Goal: Complete application form: Complete application form

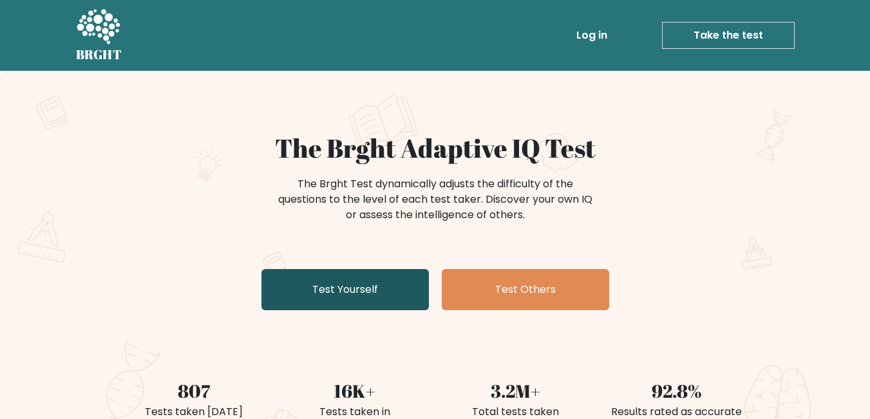
click at [311, 275] on link "Test Yourself" at bounding box center [345, 289] width 167 height 41
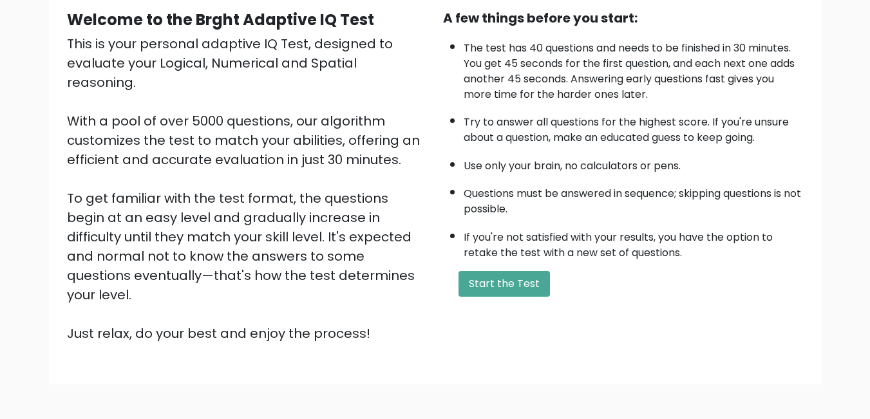
scroll to position [171, 0]
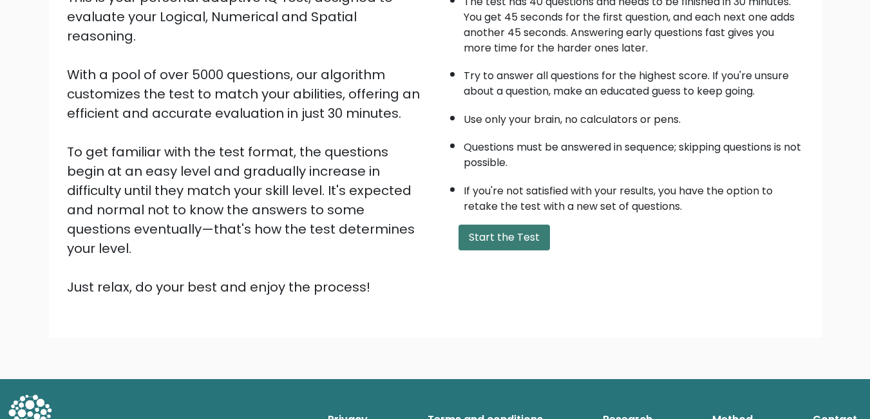
click at [493, 235] on button "Start the Test" at bounding box center [504, 238] width 91 height 26
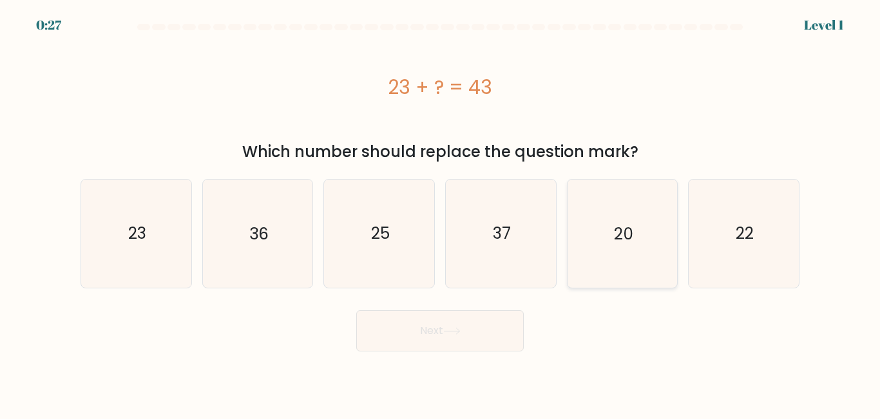
drag, startPoint x: 597, startPoint y: 239, endPoint x: 593, endPoint y: 249, distance: 11.0
click at [597, 238] on icon "20" at bounding box center [622, 234] width 108 height 108
click at [441, 213] on input "e. 20" at bounding box center [440, 211] width 1 height 3
radio input "true"
click at [511, 318] on button "Next" at bounding box center [439, 330] width 167 height 41
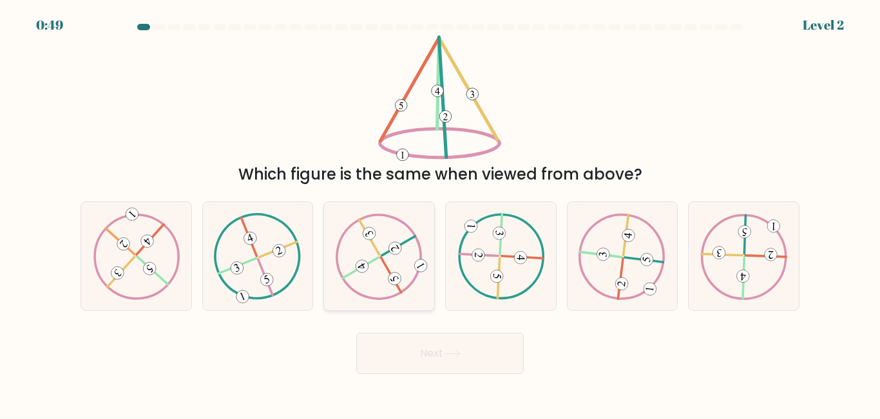
click at [352, 281] on icon at bounding box center [379, 256] width 87 height 86
click at [440, 213] on input "c." at bounding box center [440, 211] width 1 height 3
radio input "true"
click at [393, 348] on button "Next" at bounding box center [439, 353] width 167 height 41
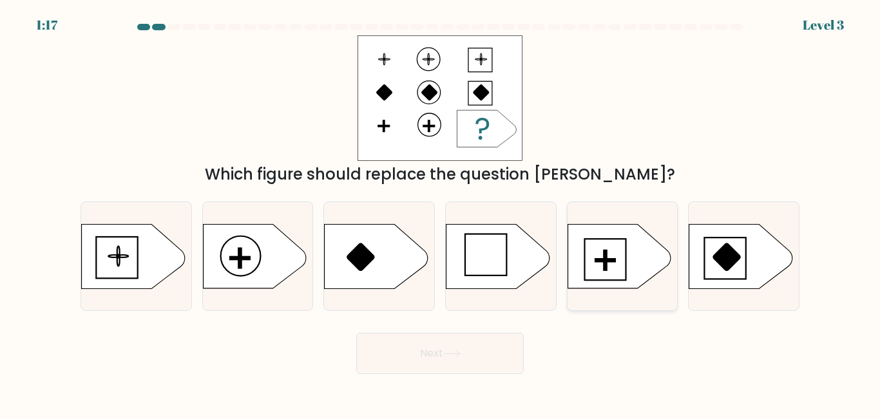
click at [605, 265] on rect at bounding box center [605, 261] width 3 height 20
click at [441, 213] on input "e." at bounding box center [440, 211] width 1 height 3
radio input "true"
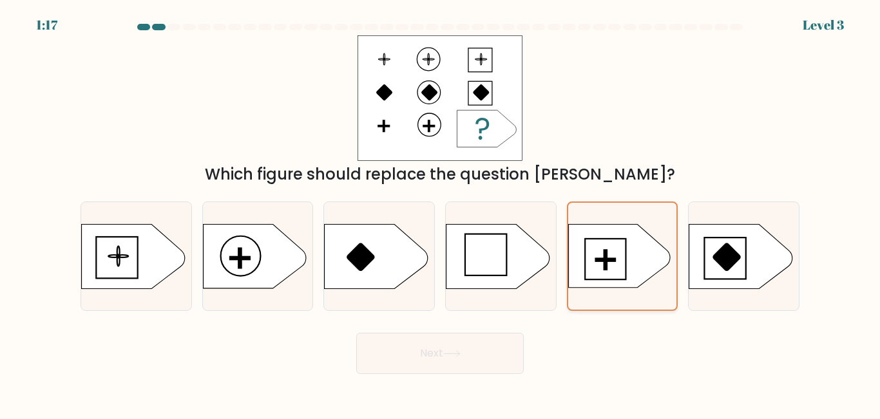
click at [605, 265] on rect at bounding box center [605, 261] width 3 height 20
click at [441, 213] on input "e." at bounding box center [440, 211] width 1 height 3
click at [454, 363] on button "Next" at bounding box center [439, 353] width 167 height 41
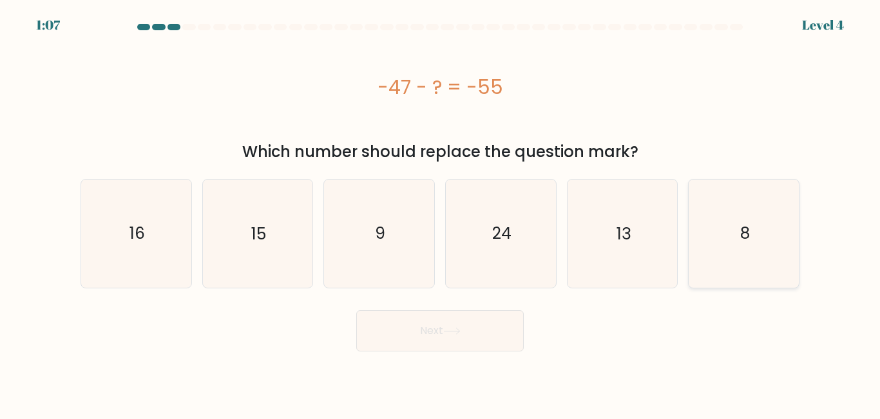
click at [774, 219] on icon "8" at bounding box center [744, 234] width 108 height 108
click at [441, 213] on input "f. 8" at bounding box center [440, 211] width 1 height 3
radio input "true"
click at [463, 323] on button "Next" at bounding box center [439, 330] width 167 height 41
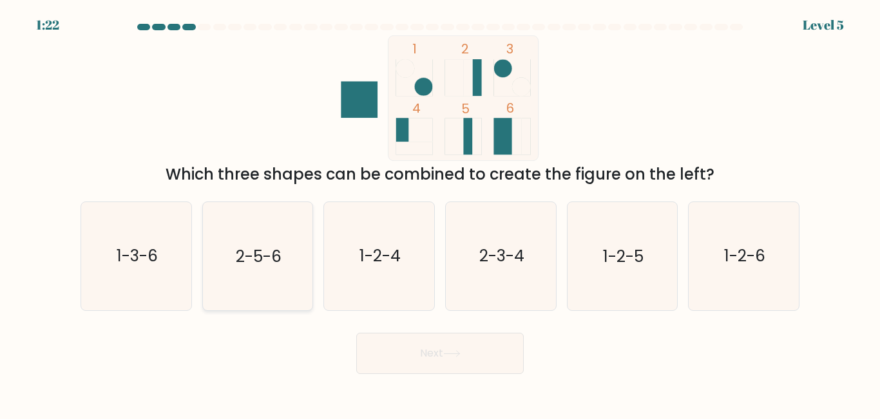
click at [277, 263] on text "2-5-6" at bounding box center [259, 256] width 46 height 23
click at [440, 213] on input "b. 2-5-6" at bounding box center [440, 211] width 1 height 3
radio input "true"
click at [427, 363] on button "Next" at bounding box center [439, 353] width 167 height 41
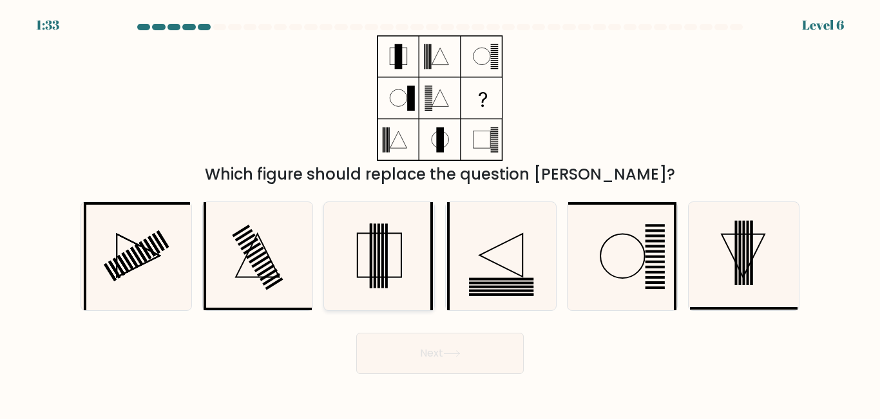
click at [392, 254] on icon at bounding box center [379, 256] width 108 height 108
click at [440, 213] on input "c." at bounding box center [440, 211] width 1 height 3
radio input "true"
click at [447, 343] on button "Next" at bounding box center [439, 353] width 167 height 41
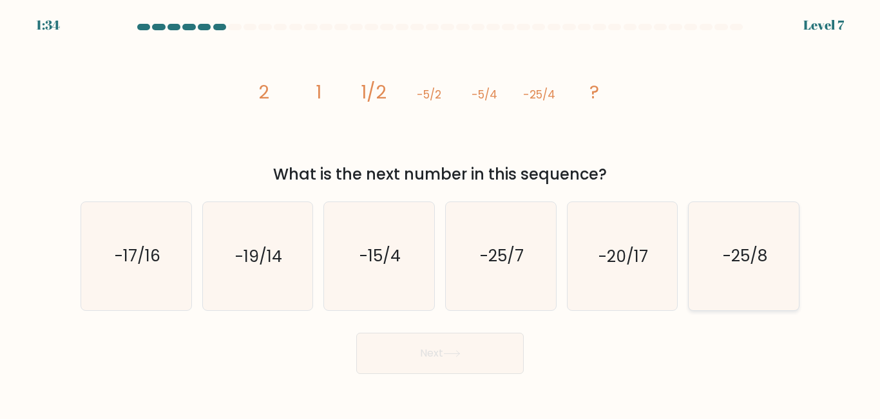
click at [741, 276] on icon "-25/8" at bounding box center [744, 256] width 108 height 108
click at [441, 213] on input "f. -25/8" at bounding box center [440, 211] width 1 height 3
radio input "true"
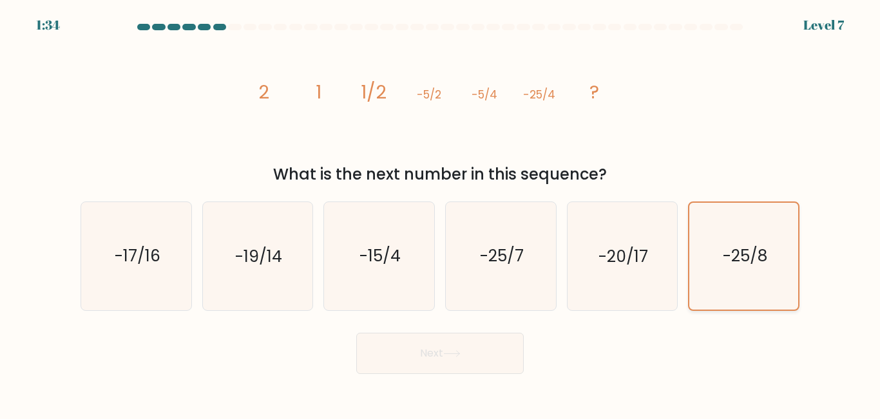
click at [741, 276] on icon "-25/8" at bounding box center [744, 256] width 106 height 106
click at [441, 213] on input "f. -25/8" at bounding box center [440, 211] width 1 height 3
click at [486, 354] on button "Next" at bounding box center [439, 353] width 167 height 41
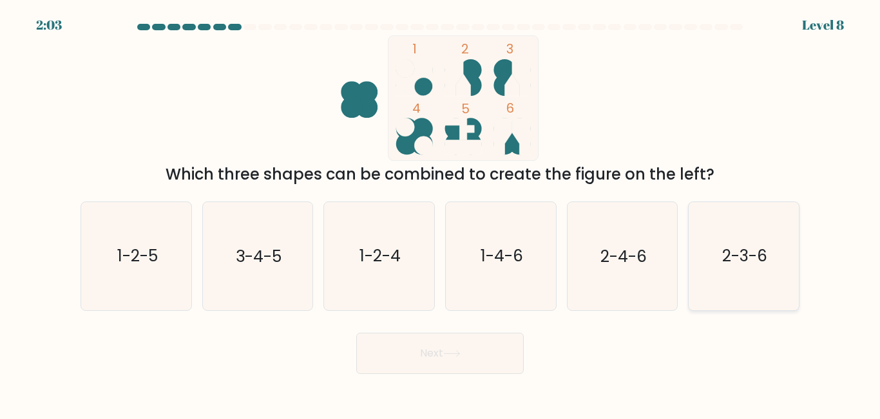
click at [738, 264] on text "2-3-6" at bounding box center [744, 256] width 45 height 23
click at [441, 213] on input "f. 2-3-6" at bounding box center [440, 211] width 1 height 3
radio input "true"
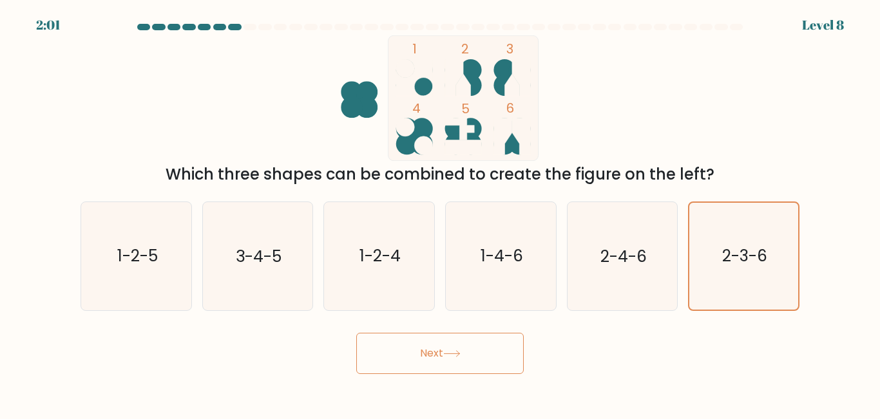
click at [470, 352] on button "Next" at bounding box center [439, 353] width 167 height 41
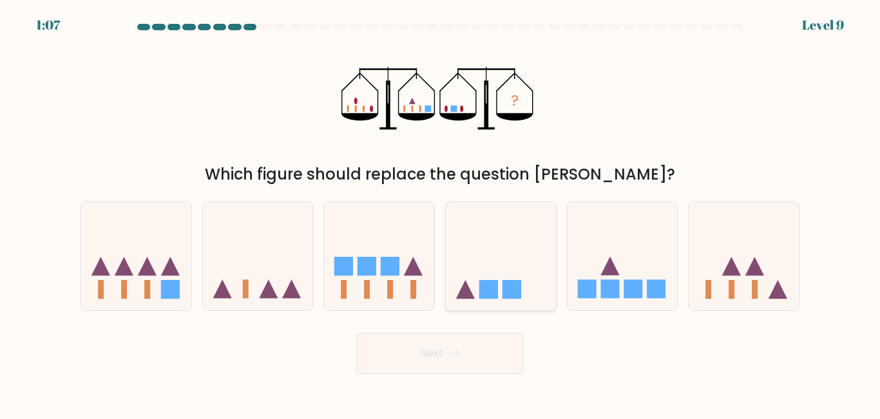
click at [496, 283] on rect at bounding box center [488, 289] width 19 height 19
click at [441, 213] on input "d." at bounding box center [440, 211] width 1 height 3
radio input "true"
click at [480, 345] on button "Next" at bounding box center [439, 353] width 167 height 41
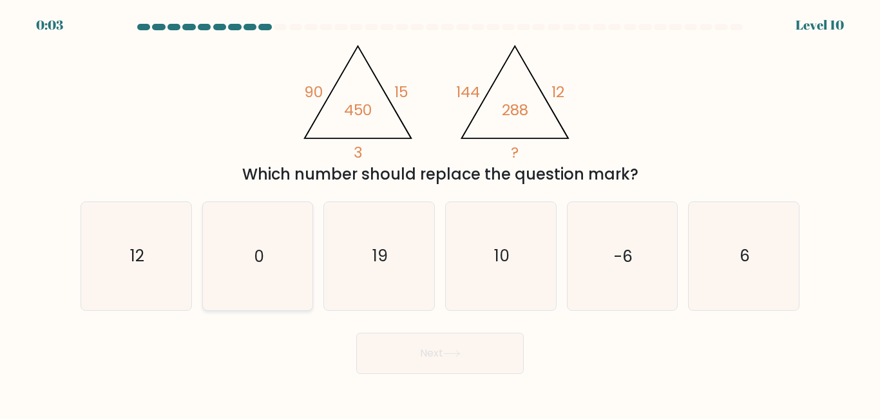
drag, startPoint x: 265, startPoint y: 276, endPoint x: 291, endPoint y: 296, distance: 32.6
click at [268, 276] on icon "0" at bounding box center [258, 256] width 108 height 108
click at [440, 213] on input "b. 0" at bounding box center [440, 211] width 1 height 3
radio input "true"
click at [277, 283] on icon "0" at bounding box center [257, 256] width 106 height 106
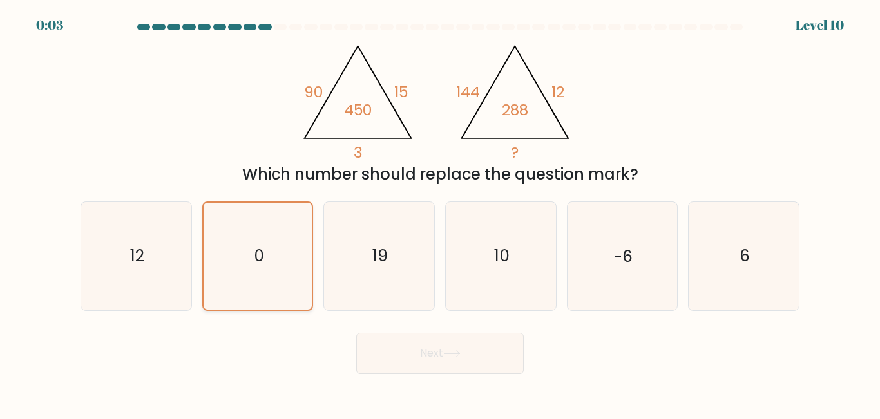
click at [440, 213] on input "b. 0" at bounding box center [440, 211] width 1 height 3
click at [397, 334] on button "Next" at bounding box center [439, 353] width 167 height 41
click at [409, 346] on button "Next" at bounding box center [439, 353] width 167 height 41
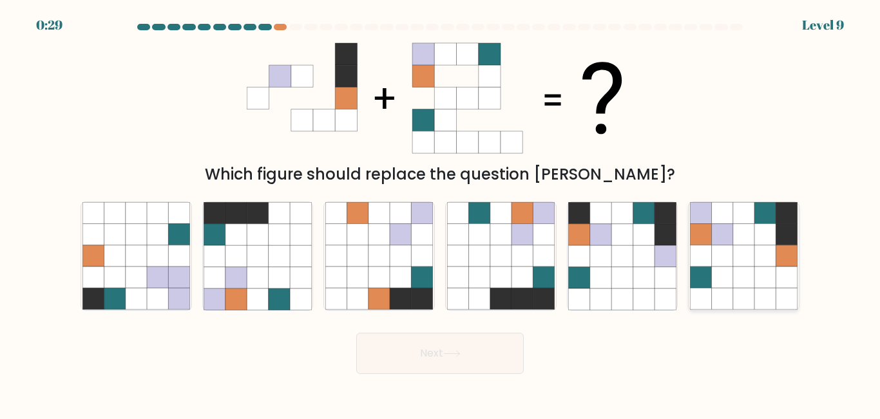
click at [776, 247] on icon at bounding box center [764, 256] width 21 height 21
click at [441, 213] on input "f." at bounding box center [440, 211] width 1 height 3
radio input "true"
click at [490, 344] on button "Next" at bounding box center [439, 353] width 167 height 41
click at [441, 341] on button "Next" at bounding box center [439, 353] width 167 height 41
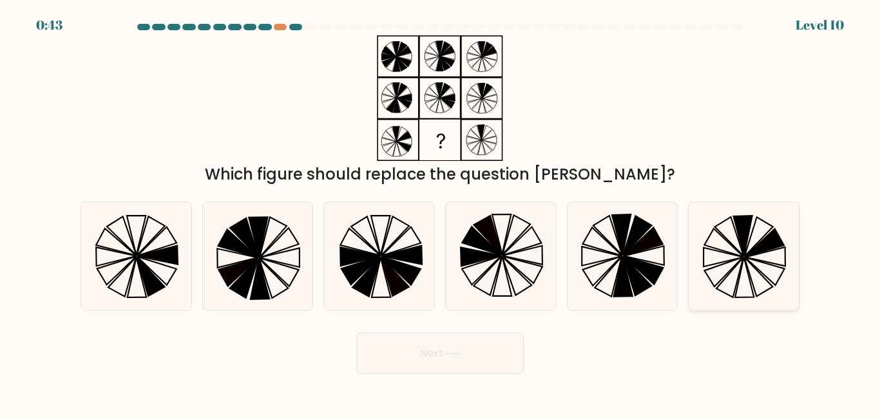
click at [738, 243] on icon at bounding box center [744, 256] width 108 height 108
click at [441, 213] on input "f." at bounding box center [440, 211] width 1 height 3
radio input "true"
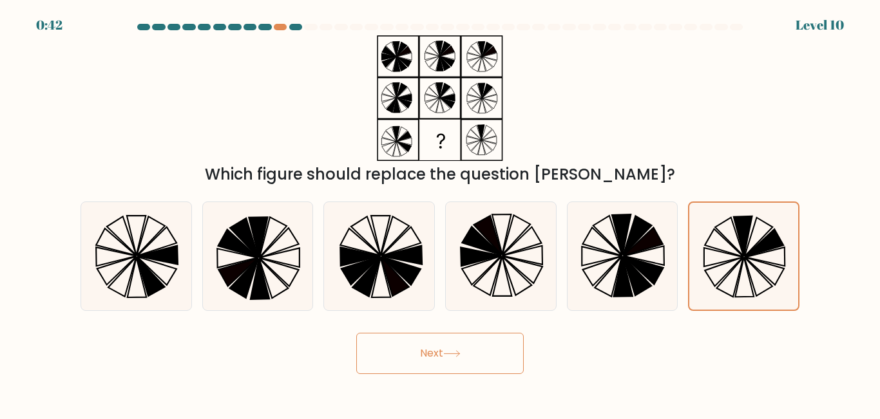
click at [487, 352] on button "Next" at bounding box center [439, 353] width 167 height 41
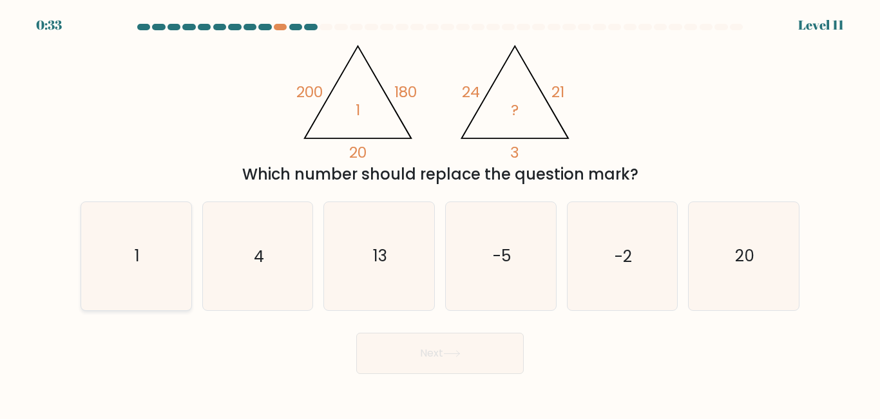
click at [120, 260] on icon "1" at bounding box center [136, 256] width 108 height 108
click at [440, 213] on input "a. 1" at bounding box center [440, 211] width 1 height 3
radio input "true"
click at [445, 365] on button "Next" at bounding box center [439, 353] width 167 height 41
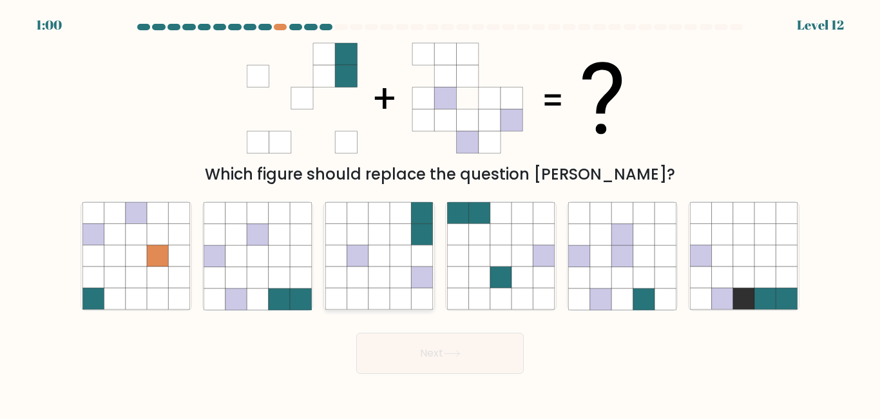
click at [389, 251] on icon at bounding box center [378, 256] width 21 height 21
click at [440, 213] on input "c." at bounding box center [440, 211] width 1 height 3
radio input "true"
click at [404, 349] on button "Next" at bounding box center [439, 353] width 167 height 41
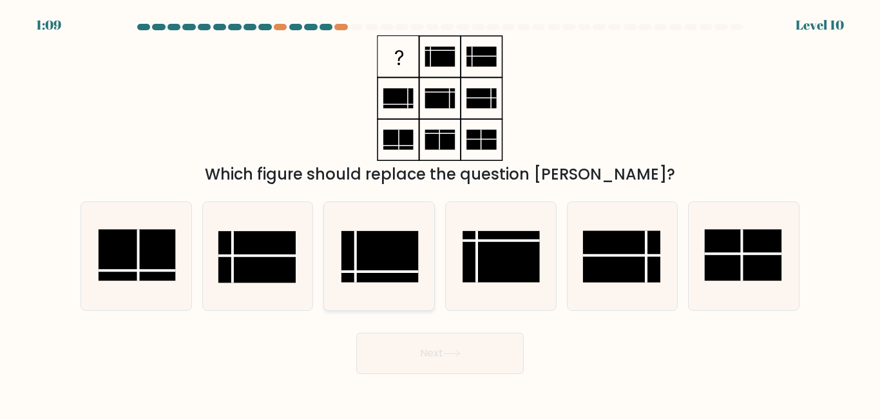
click at [388, 263] on rect at bounding box center [379, 257] width 77 height 52
click at [440, 213] on input "c." at bounding box center [440, 211] width 1 height 3
radio input "true"
click at [388, 263] on rect at bounding box center [380, 257] width 76 height 51
click at [440, 213] on input "c." at bounding box center [440, 211] width 1 height 3
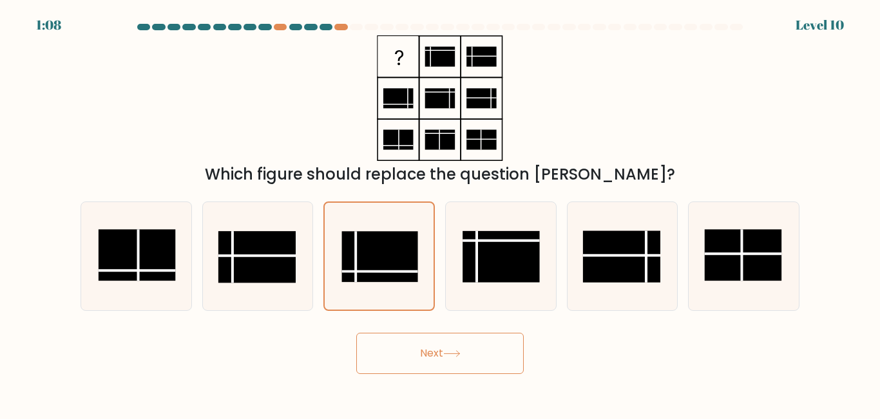
click at [413, 361] on button "Next" at bounding box center [439, 353] width 167 height 41
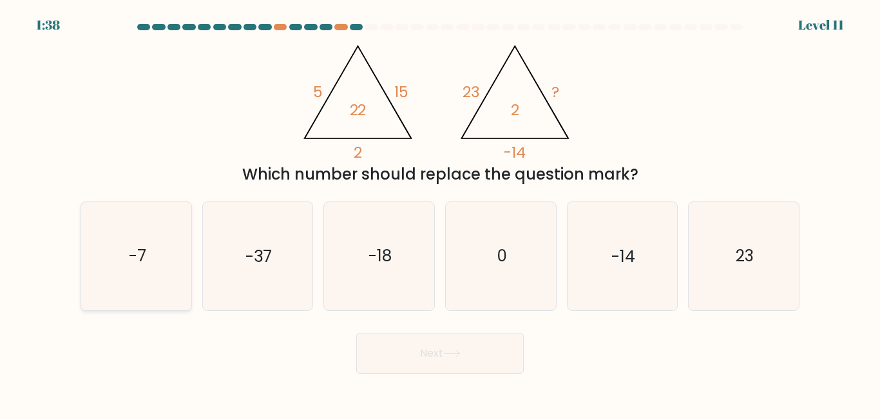
click at [122, 289] on icon "-7" at bounding box center [136, 256] width 108 height 108
click at [440, 213] on input "a. -7" at bounding box center [440, 211] width 1 height 3
radio input "true"
click at [470, 354] on button "Next" at bounding box center [439, 353] width 167 height 41
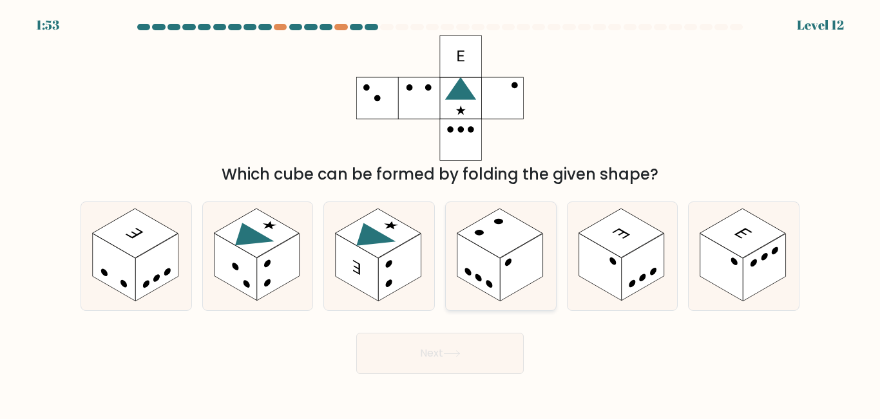
click at [488, 272] on rect at bounding box center [478, 268] width 43 height 68
click at [441, 213] on input "d." at bounding box center [440, 211] width 1 height 3
radio input "true"
click at [484, 354] on button "Next" at bounding box center [439, 353] width 167 height 41
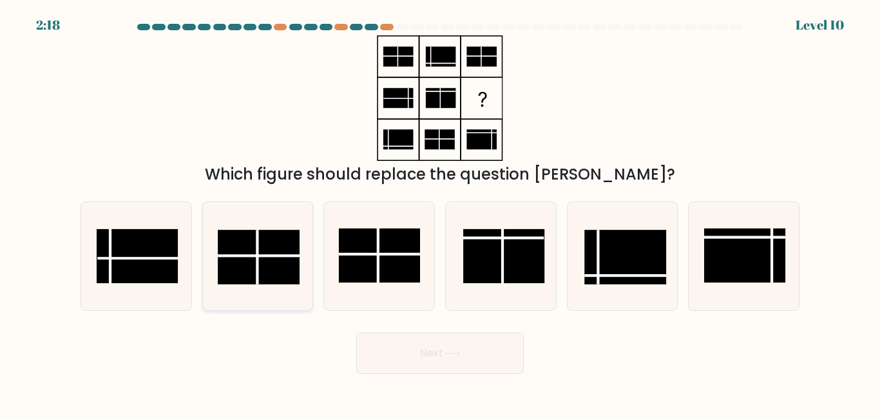
click at [272, 244] on rect at bounding box center [258, 258] width 81 height 54
click at [440, 213] on input "b." at bounding box center [440, 211] width 1 height 3
radio input "true"
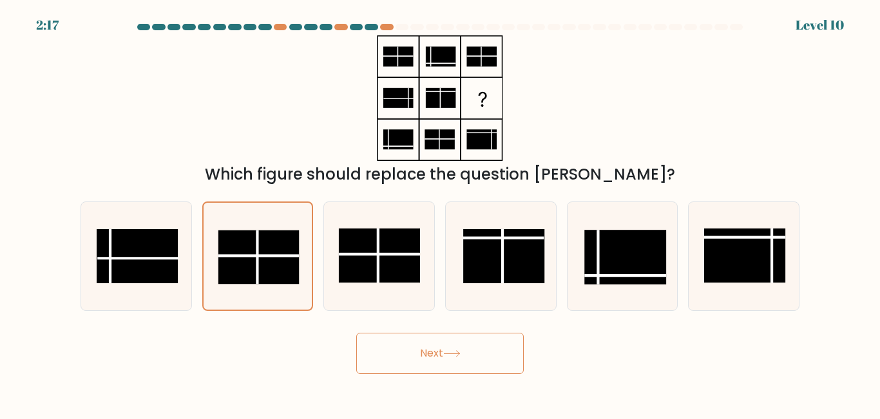
click at [398, 353] on button "Next" at bounding box center [439, 353] width 167 height 41
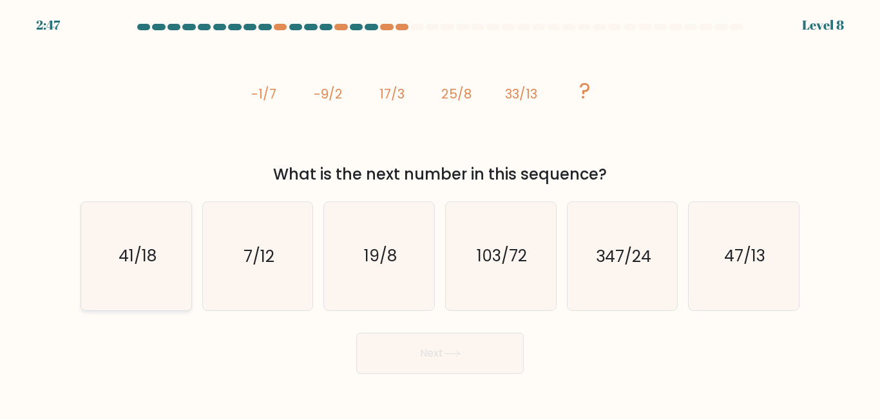
click at [149, 263] on text "41/18" at bounding box center [137, 256] width 38 height 23
click at [440, 213] on input "a. 41/18" at bounding box center [440, 211] width 1 height 3
radio input "true"
click at [417, 350] on button "Next" at bounding box center [439, 353] width 167 height 41
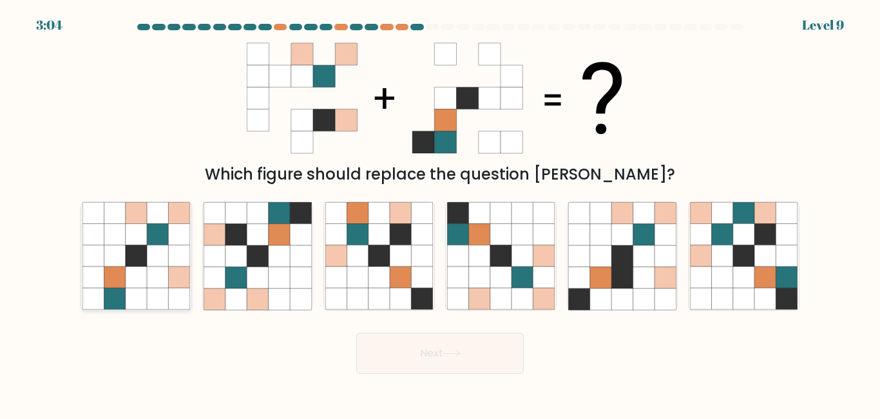
click at [164, 276] on icon at bounding box center [157, 277] width 21 height 21
click at [440, 213] on input "a." at bounding box center [440, 211] width 1 height 3
radio input "true"
click at [475, 356] on button "Next" at bounding box center [439, 353] width 167 height 41
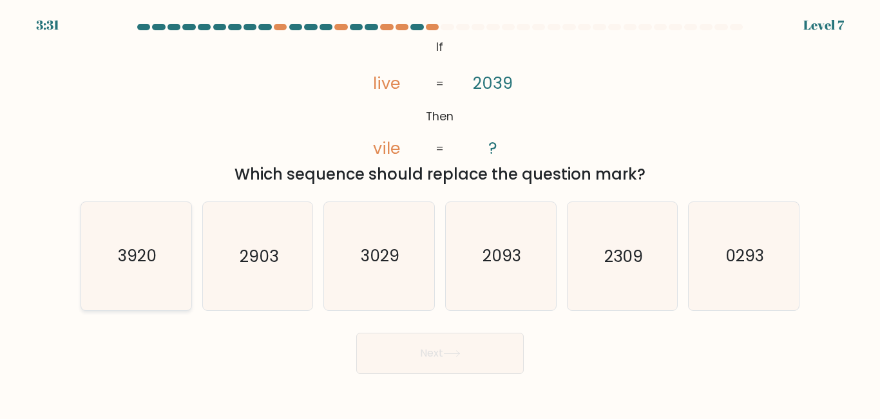
click at [151, 254] on text "3920" at bounding box center [137, 256] width 39 height 23
click at [440, 213] on input "a. 3920" at bounding box center [440, 211] width 1 height 3
radio input "true"
click at [441, 351] on button "Next" at bounding box center [439, 353] width 167 height 41
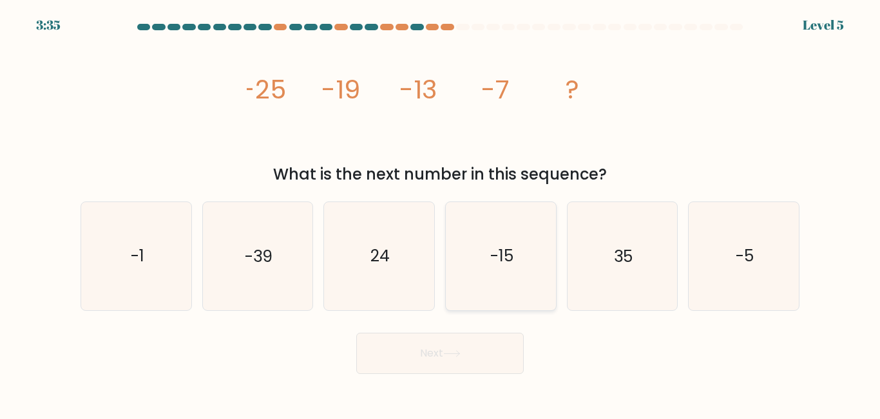
click at [492, 280] on icon "-15" at bounding box center [501, 256] width 108 height 108
click at [441, 213] on input "d. -15" at bounding box center [440, 211] width 1 height 3
radio input "true"
click at [459, 345] on button "Next" at bounding box center [439, 353] width 167 height 41
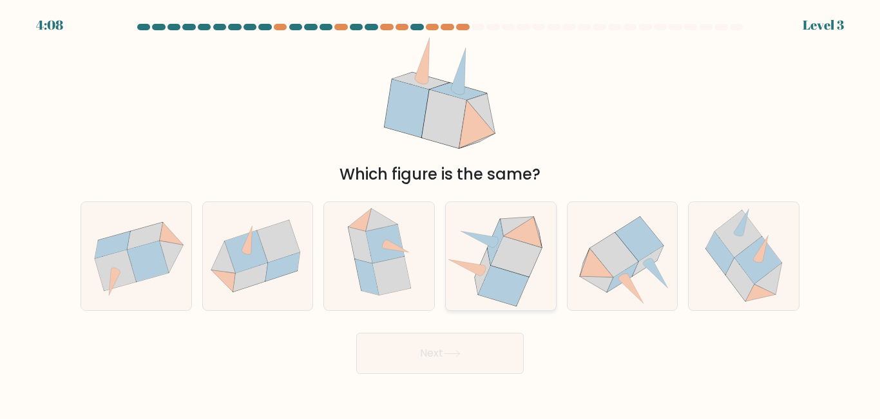
click at [486, 257] on icon at bounding box center [482, 272] width 15 height 46
click at [441, 213] on input "d." at bounding box center [440, 211] width 1 height 3
radio input "true"
click at [461, 346] on button "Next" at bounding box center [439, 353] width 167 height 41
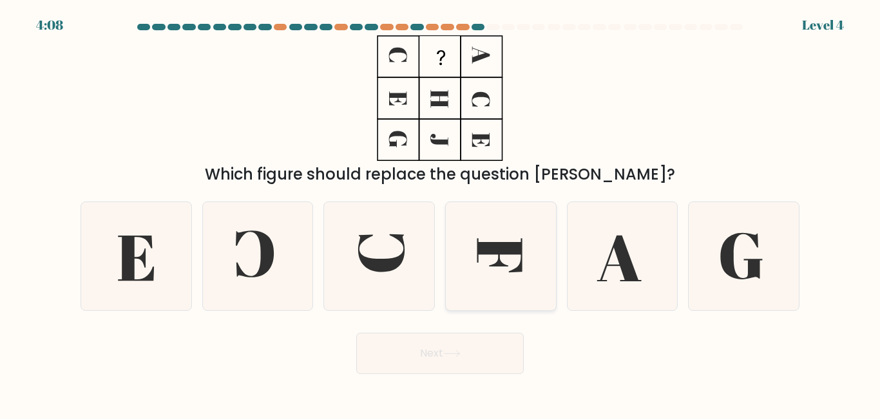
click at [511, 245] on icon at bounding box center [499, 256] width 45 height 34
click at [441, 213] on input "d." at bounding box center [440, 211] width 1 height 3
radio input "true"
click at [511, 245] on icon at bounding box center [499, 256] width 44 height 34
click at [441, 213] on input "d." at bounding box center [440, 211] width 1 height 3
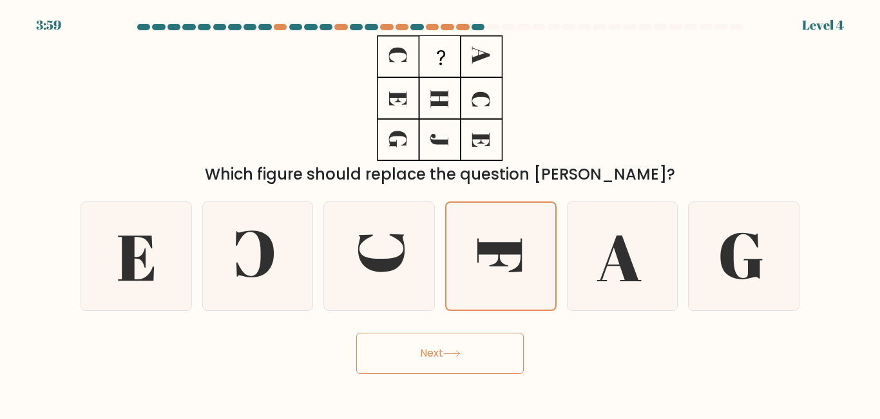
click at [480, 363] on button "Next" at bounding box center [439, 353] width 167 height 41
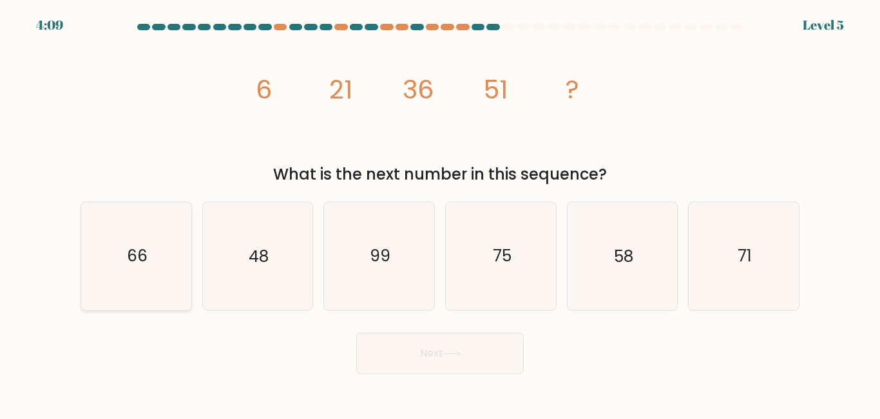
click at [142, 263] on text "66" at bounding box center [137, 256] width 21 height 23
click at [440, 213] on input "a. 66" at bounding box center [440, 211] width 1 height 3
radio input "true"
click at [410, 369] on button "Next" at bounding box center [439, 353] width 167 height 41
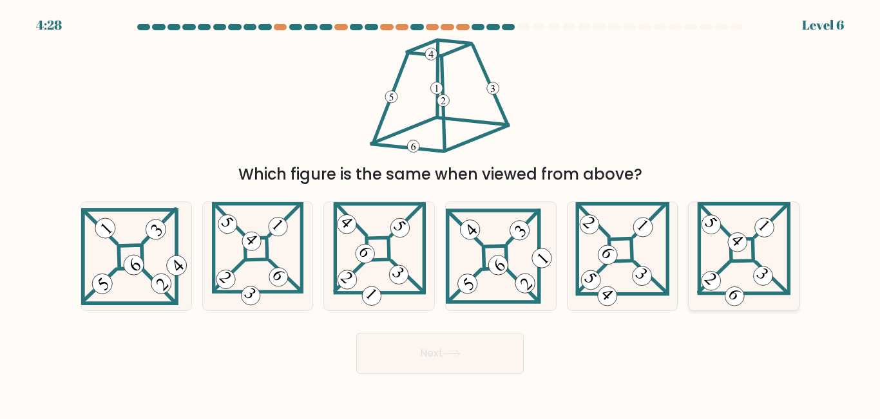
click at [781, 266] on icon at bounding box center [743, 256] width 93 height 108
click at [441, 213] on input "f." at bounding box center [440, 211] width 1 height 3
radio input "true"
click at [473, 352] on button "Next" at bounding box center [439, 353] width 167 height 41
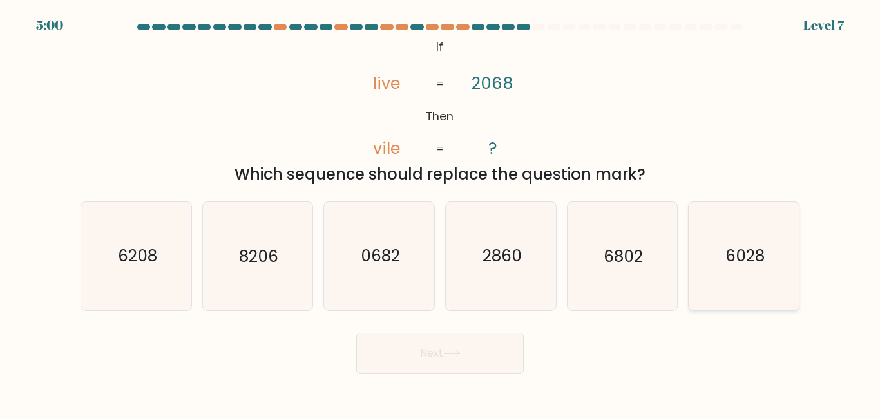
click at [744, 265] on text "6028" at bounding box center [744, 256] width 39 height 23
click at [441, 213] on input "f. 6028" at bounding box center [440, 211] width 1 height 3
radio input "true"
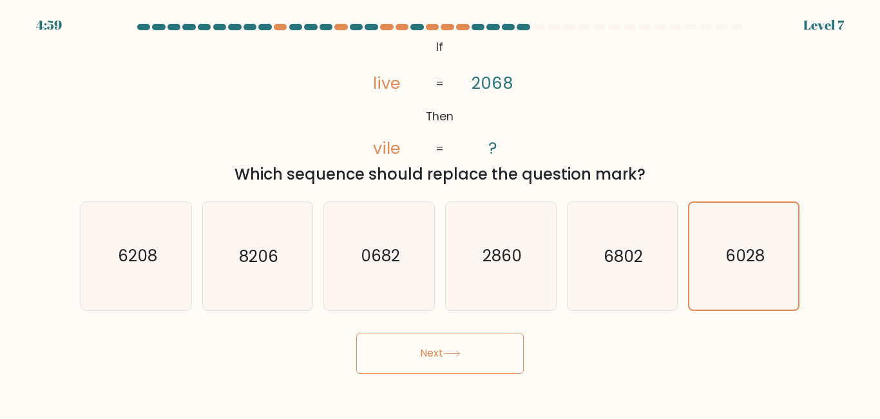
click at [435, 352] on button "Next" at bounding box center [439, 353] width 167 height 41
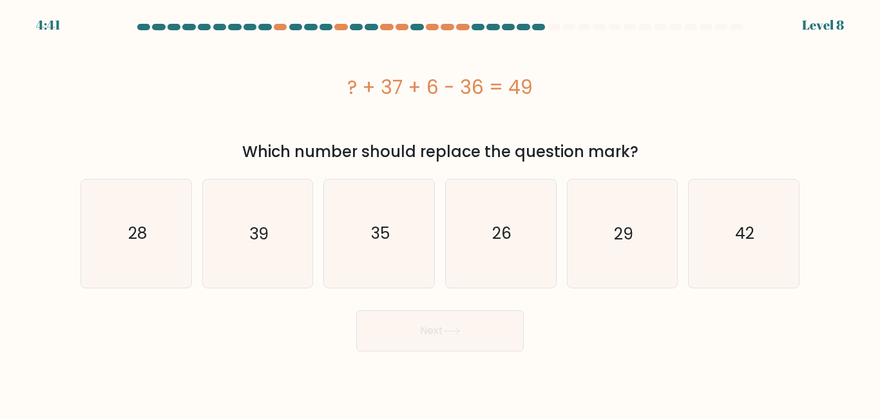
drag, startPoint x: 725, startPoint y: 234, endPoint x: 652, endPoint y: 289, distance: 91.6
click at [725, 234] on icon "42" at bounding box center [744, 234] width 108 height 108
click at [441, 213] on input "f. 42" at bounding box center [440, 211] width 1 height 3
radio input "true"
click at [503, 333] on button "Next" at bounding box center [439, 330] width 167 height 41
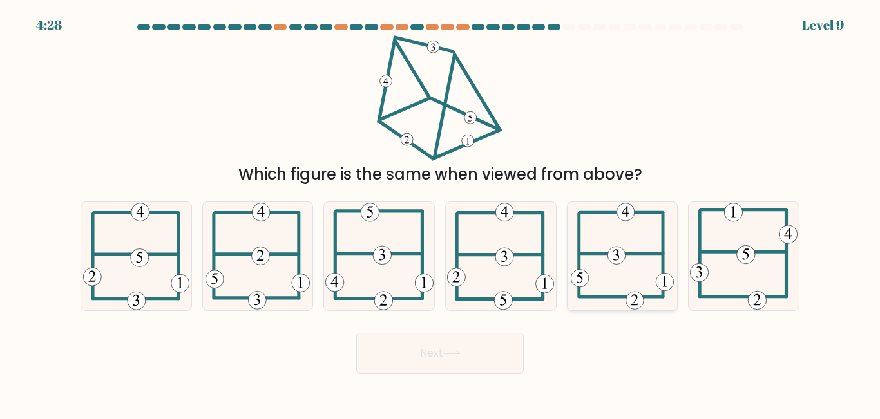
click at [611, 240] on icon at bounding box center [623, 256] width 104 height 108
click at [441, 213] on input "e." at bounding box center [440, 211] width 1 height 3
radio input "true"
click at [441, 345] on button "Next" at bounding box center [439, 353] width 167 height 41
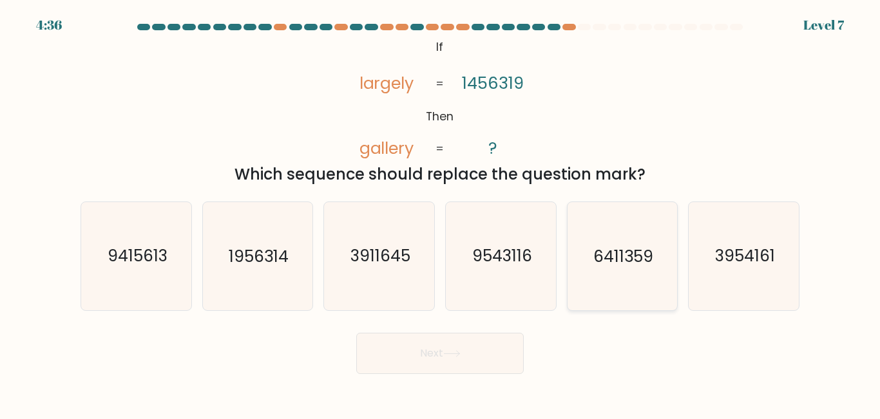
click at [616, 268] on icon "6411359" at bounding box center [622, 256] width 108 height 108
click at [441, 213] on input "e. 6411359" at bounding box center [440, 211] width 1 height 3
radio input "true"
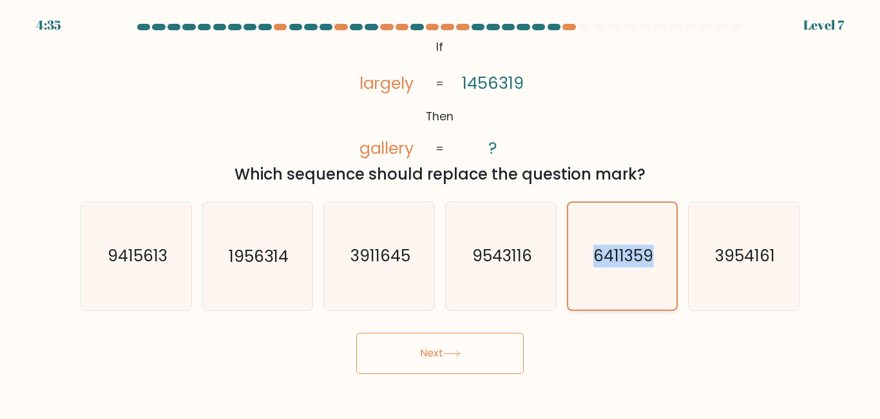
click at [616, 268] on icon "6411359" at bounding box center [622, 256] width 106 height 106
click at [441, 213] on input "e. 6411359" at bounding box center [440, 211] width 1 height 3
click at [437, 347] on button "Next" at bounding box center [439, 353] width 167 height 41
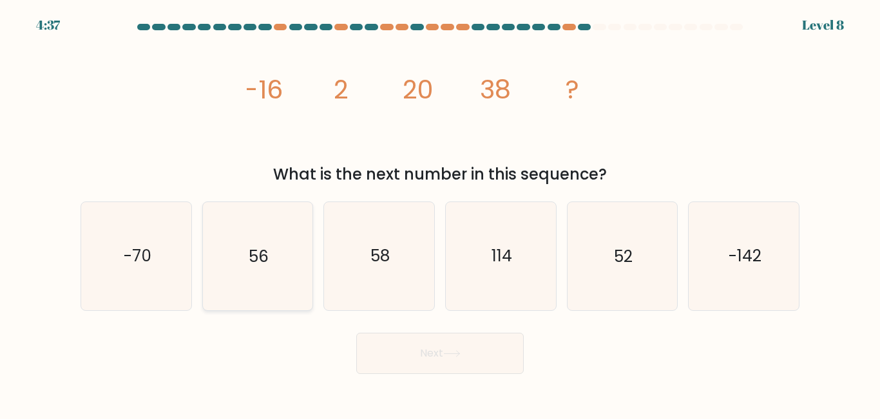
click at [232, 271] on icon "56" at bounding box center [258, 256] width 108 height 108
click at [440, 213] on input "b. 56" at bounding box center [440, 211] width 1 height 3
radio input "true"
click at [401, 368] on button "Next" at bounding box center [439, 353] width 167 height 41
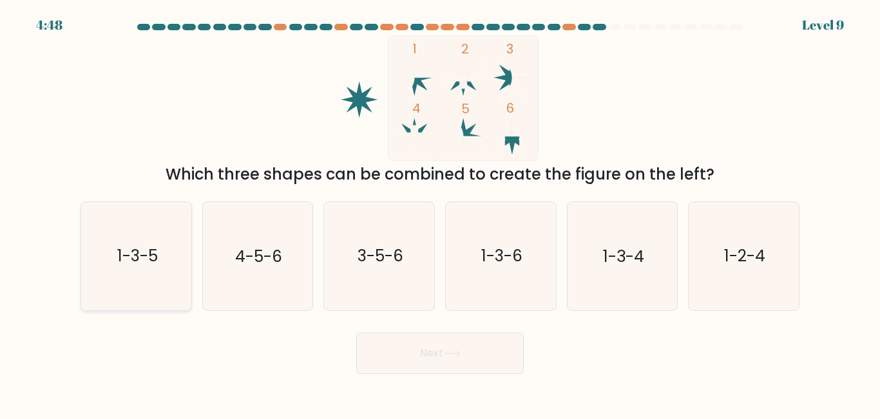
click at [107, 245] on icon "1-3-5" at bounding box center [136, 256] width 108 height 108
click at [440, 213] on input "a. 1-3-5" at bounding box center [440, 211] width 1 height 3
radio input "true"
click at [425, 345] on button "Next" at bounding box center [439, 353] width 167 height 41
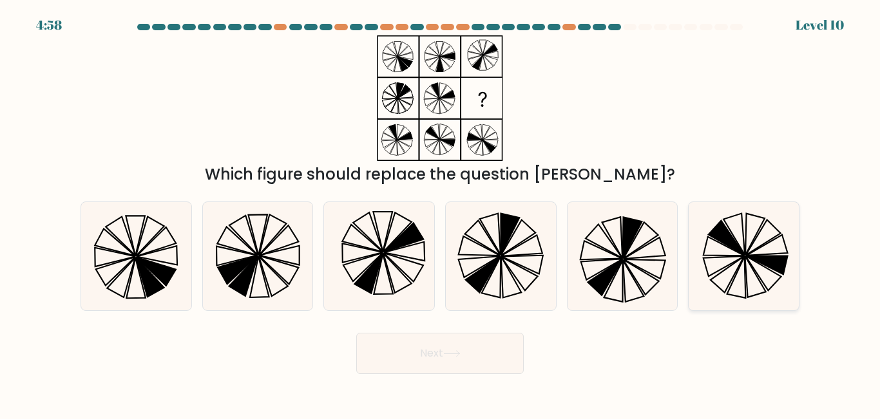
click at [772, 280] on icon at bounding box center [744, 256] width 108 height 108
click at [441, 213] on input "f." at bounding box center [440, 211] width 1 height 3
radio input "true"
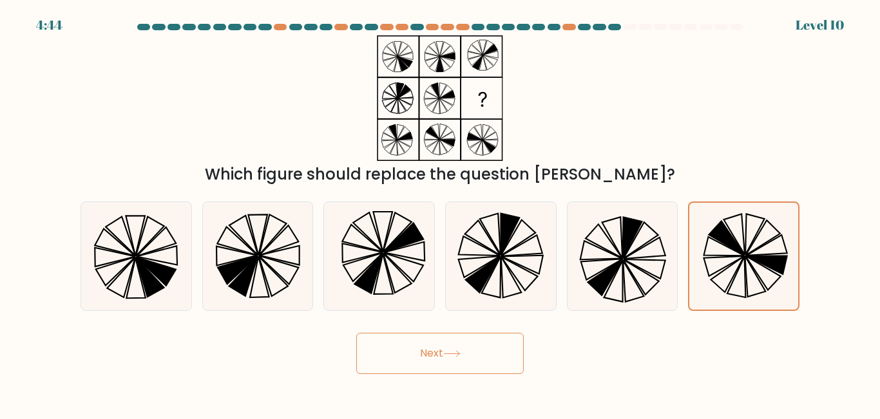
click at [486, 361] on button "Next" at bounding box center [439, 353] width 167 height 41
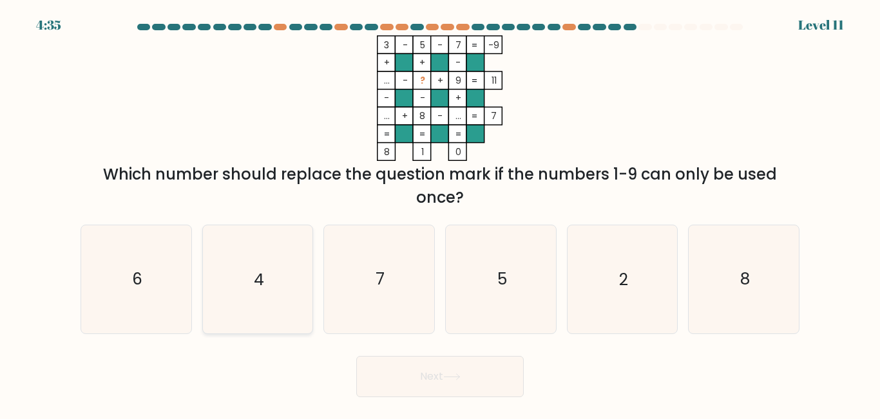
click at [236, 253] on icon "4" at bounding box center [258, 279] width 108 height 108
click at [440, 213] on input "b. 4" at bounding box center [440, 211] width 1 height 3
radio input "true"
click at [393, 387] on button "Next" at bounding box center [439, 376] width 167 height 41
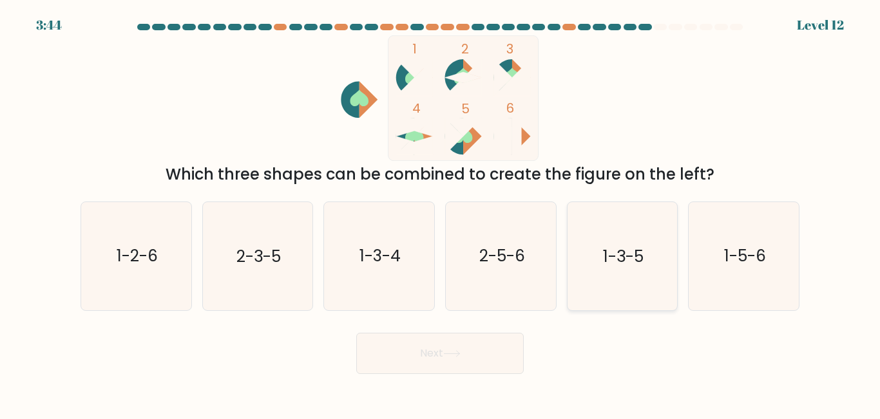
click at [622, 281] on icon "1-3-5" at bounding box center [622, 256] width 108 height 108
click at [441, 213] on input "e. 1-3-5" at bounding box center [440, 211] width 1 height 3
radio input "true"
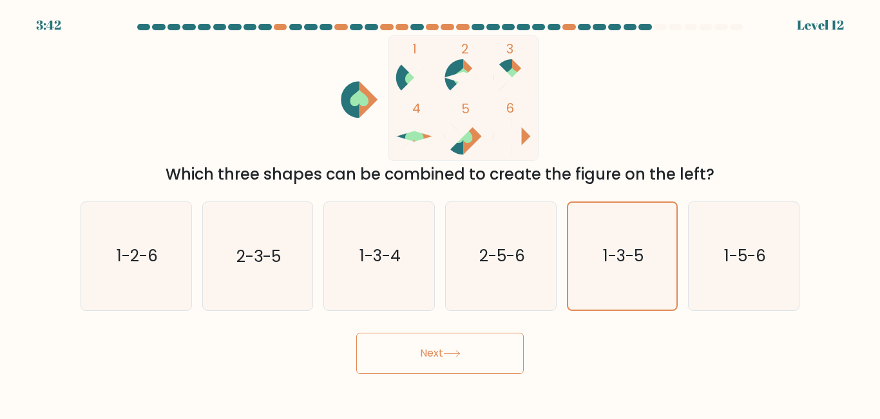
click at [465, 362] on button "Next" at bounding box center [439, 353] width 167 height 41
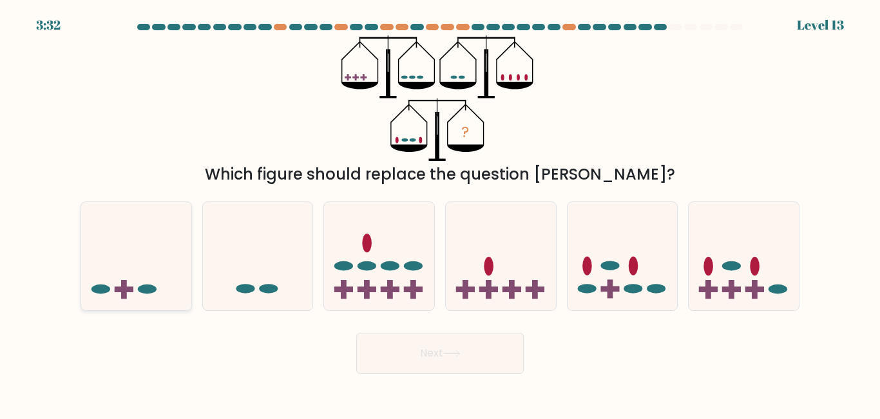
drag, startPoint x: 133, startPoint y: 269, endPoint x: 146, endPoint y: 269, distance: 12.9
click at [134, 269] on icon at bounding box center [136, 256] width 110 height 91
click at [440, 213] on input "a." at bounding box center [440, 211] width 1 height 3
radio input "true"
click at [420, 348] on button "Next" at bounding box center [439, 353] width 167 height 41
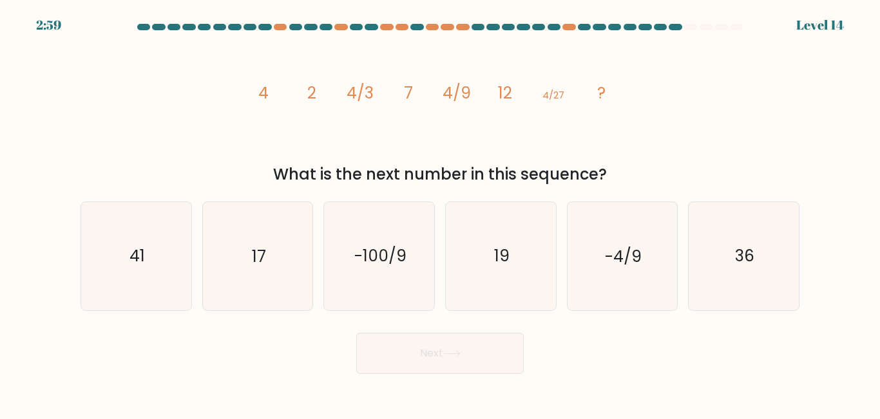
drag, startPoint x: 535, startPoint y: 109, endPoint x: 511, endPoint y: 121, distance: 26.2
drag, startPoint x: 511, startPoint y: 121, endPoint x: 486, endPoint y: 216, distance: 98.8
click at [486, 216] on icon "19" at bounding box center [501, 256] width 108 height 108
click at [441, 213] on input "d. 19" at bounding box center [440, 211] width 1 height 3
radio input "true"
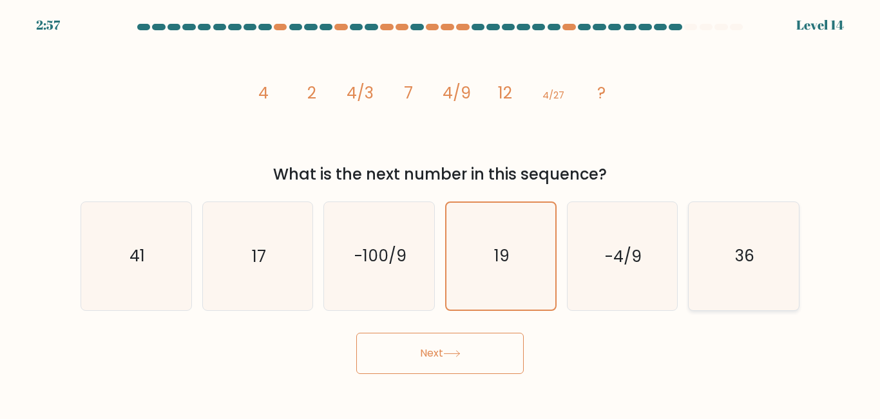
click at [770, 263] on icon "36" at bounding box center [744, 256] width 108 height 108
click at [441, 213] on input "f. 36" at bounding box center [440, 211] width 1 height 3
radio input "true"
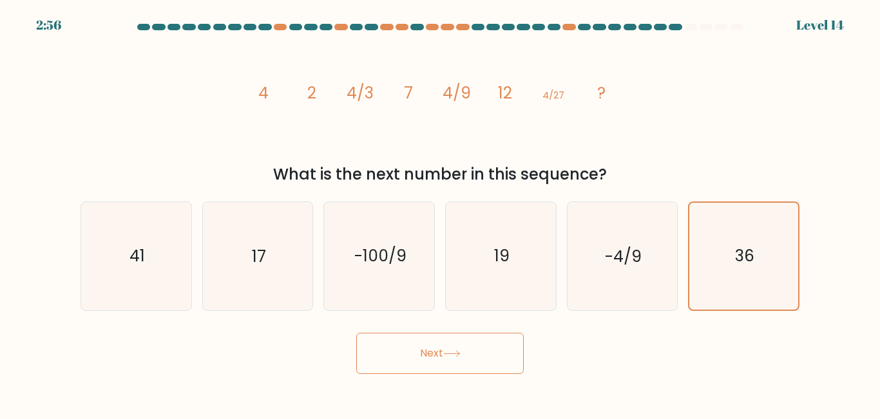
click at [478, 360] on button "Next" at bounding box center [439, 353] width 167 height 41
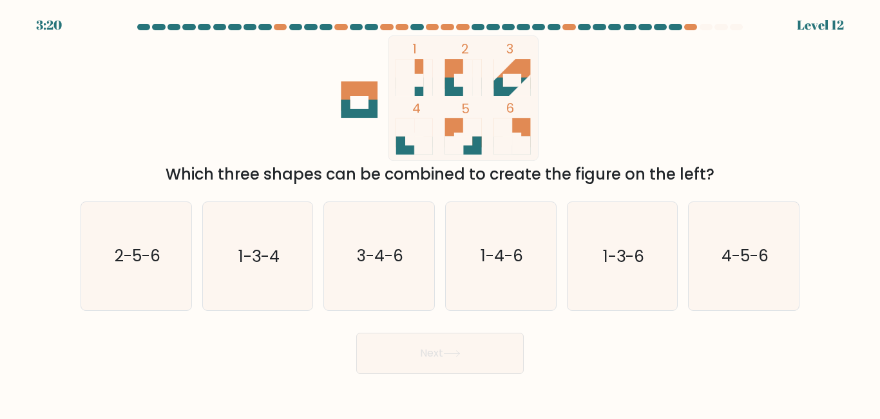
click at [683, 308] on div "f. 4-5-6" at bounding box center [744, 256] width 122 height 109
click at [715, 289] on icon "4-5-6" at bounding box center [744, 256] width 108 height 108
click at [441, 213] on input "f. 4-5-6" at bounding box center [440, 211] width 1 height 3
radio input "true"
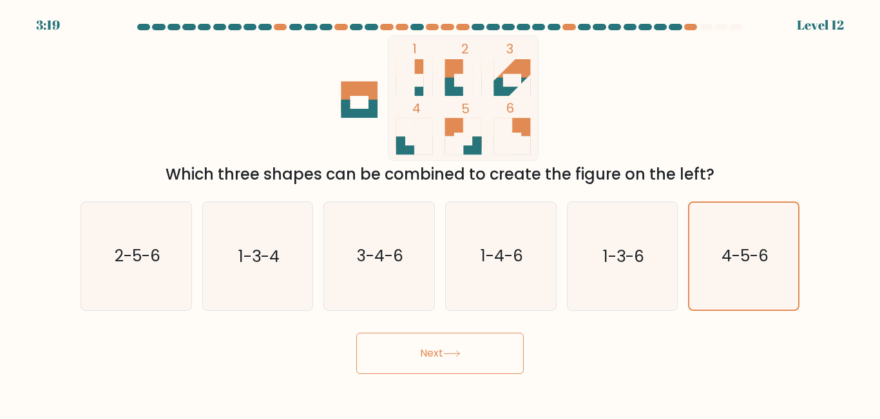
click at [446, 376] on body "3:19 Level 12" at bounding box center [440, 209] width 880 height 419
click at [460, 357] on button "Next" at bounding box center [439, 353] width 167 height 41
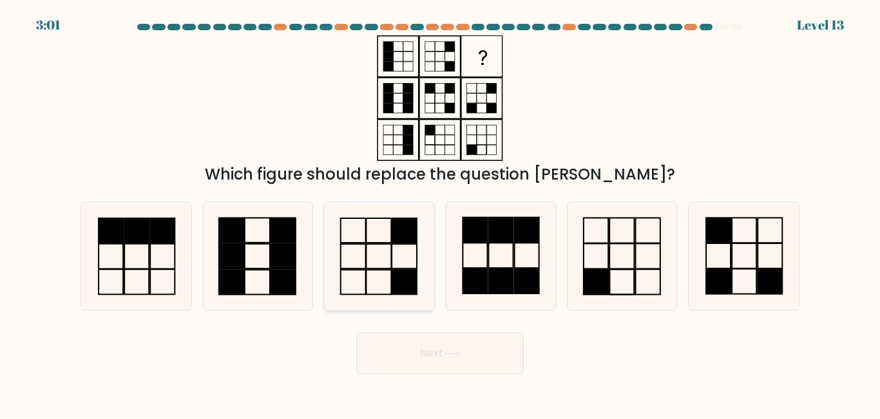
click at [369, 258] on icon at bounding box center [379, 256] width 108 height 108
click at [440, 213] on input "c." at bounding box center [440, 211] width 1 height 3
radio input "true"
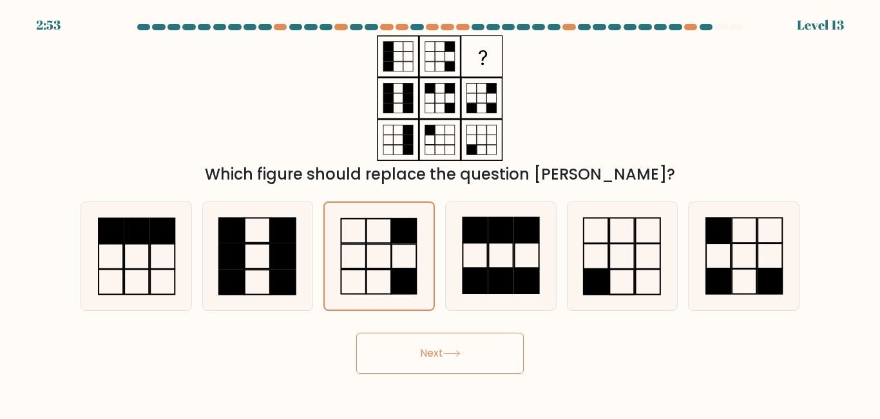
click at [461, 348] on button "Next" at bounding box center [439, 353] width 167 height 41
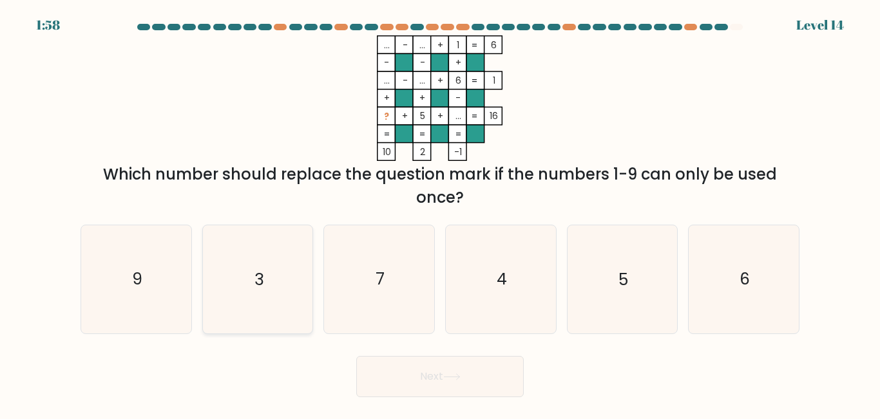
click at [232, 313] on icon "3" at bounding box center [258, 279] width 108 height 108
click at [440, 213] on input "b. 3" at bounding box center [440, 211] width 1 height 3
radio input "true"
click at [410, 368] on button "Next" at bounding box center [439, 376] width 167 height 41
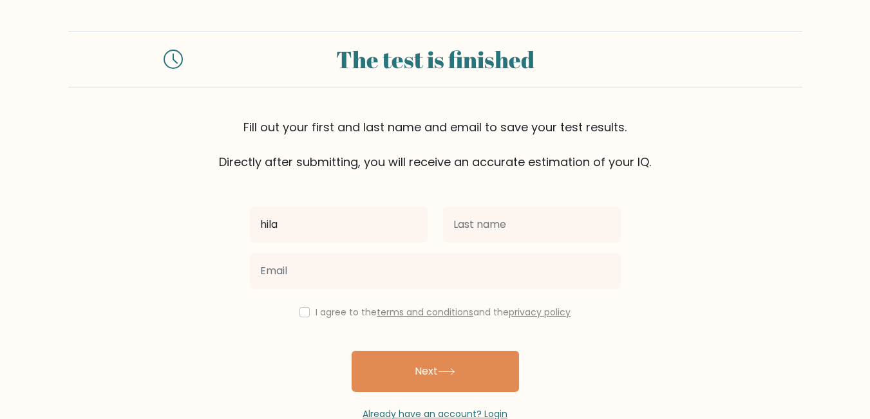
type input "Hillary"
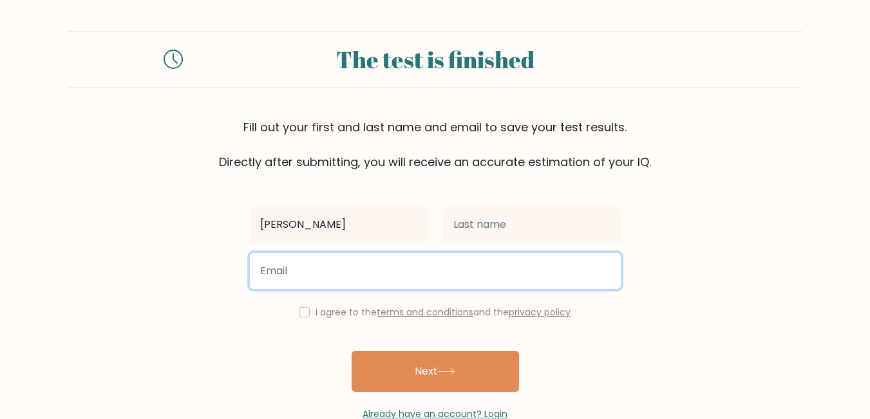
click at [328, 272] on input "email" at bounding box center [435, 271] width 371 height 36
type input "alantehilario@gmail.com"
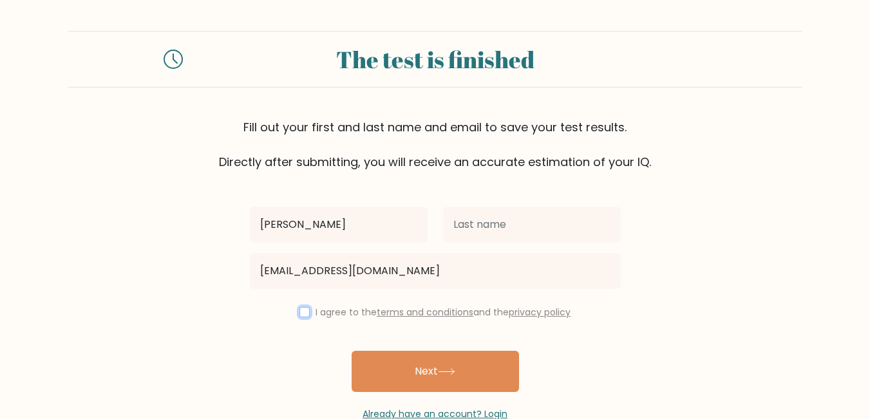
click at [301, 311] on input "checkbox" at bounding box center [305, 312] width 10 height 10
checkbox input "true"
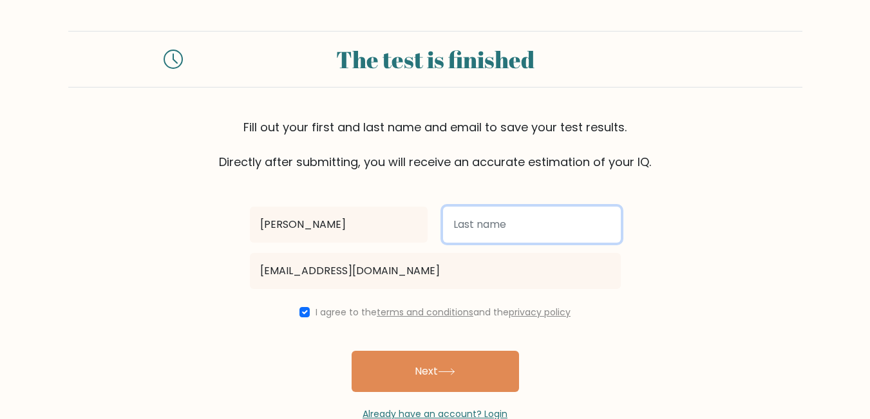
click at [480, 224] on input "text" at bounding box center [532, 225] width 178 height 36
type input "Otieno"
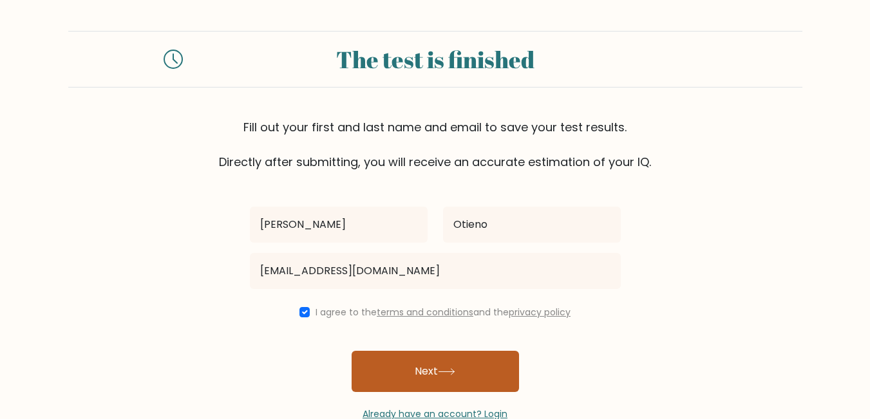
click at [455, 374] on icon at bounding box center [446, 371] width 17 height 7
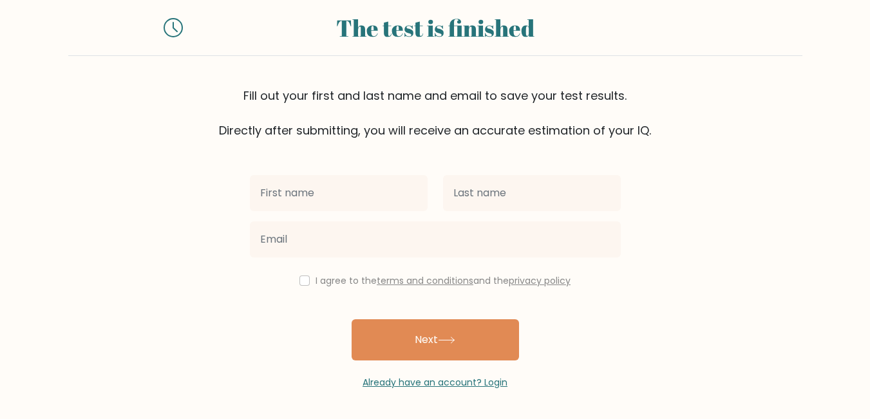
scroll to position [70, 0]
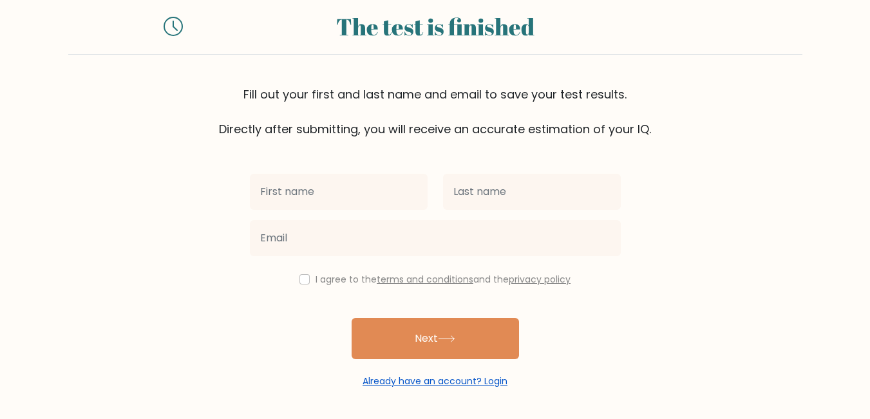
click at [435, 385] on link "Already have an account? Login" at bounding box center [435, 381] width 145 height 13
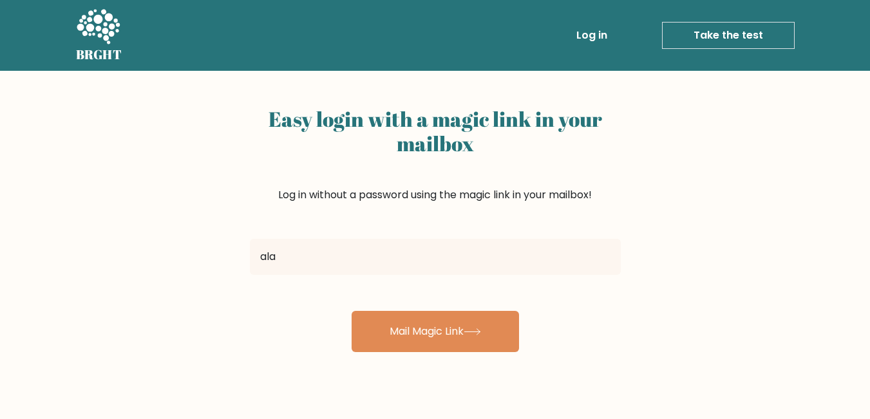
type input "[EMAIL_ADDRESS][DOMAIN_NAME]"
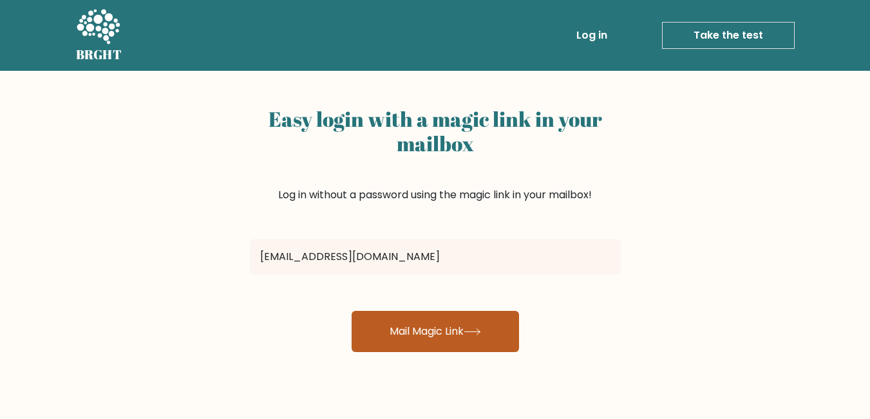
click at [443, 320] on button "Mail Magic Link" at bounding box center [435, 331] width 167 height 41
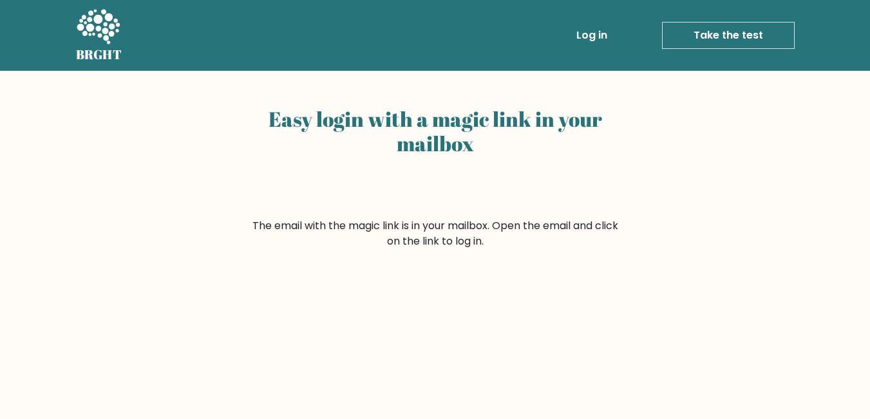
click at [583, 34] on link "Log in" at bounding box center [591, 36] width 41 height 26
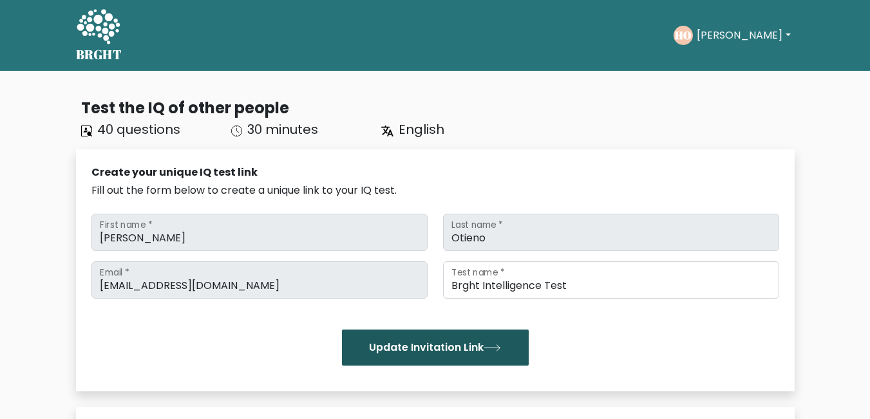
click at [432, 339] on button "Update Invitation Link" at bounding box center [435, 348] width 187 height 36
